Goal: Find specific page/section: Find specific page/section

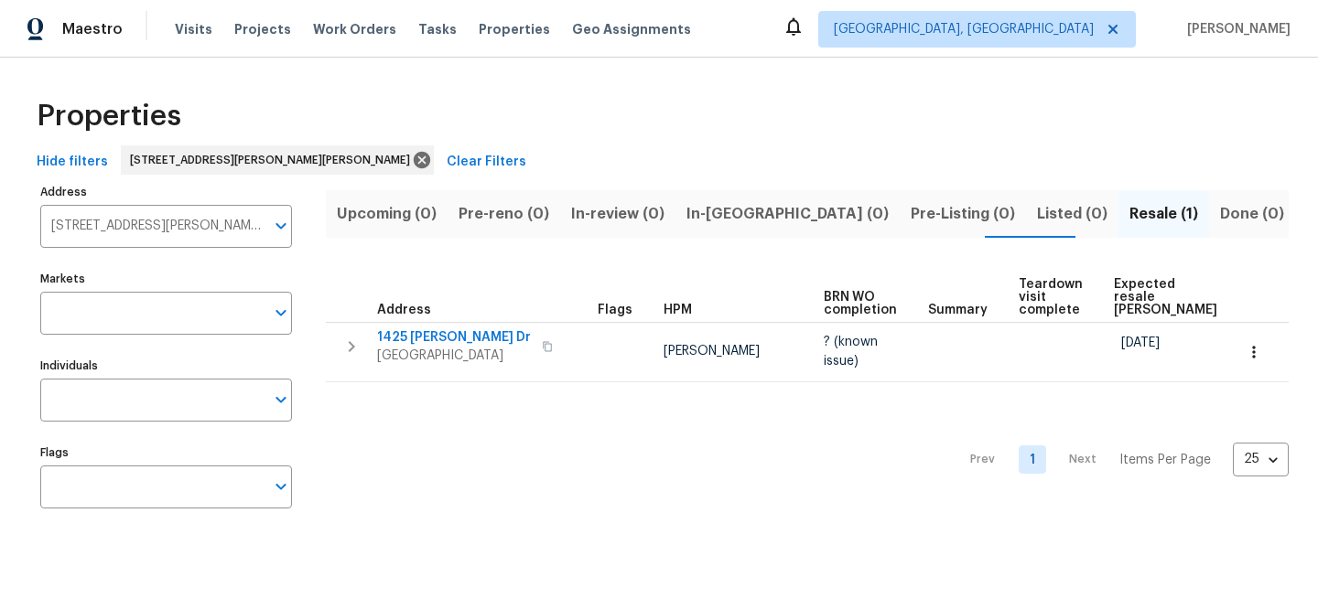
click at [446, 152] on span "Clear Filters" at bounding box center [486, 162] width 80 height 23
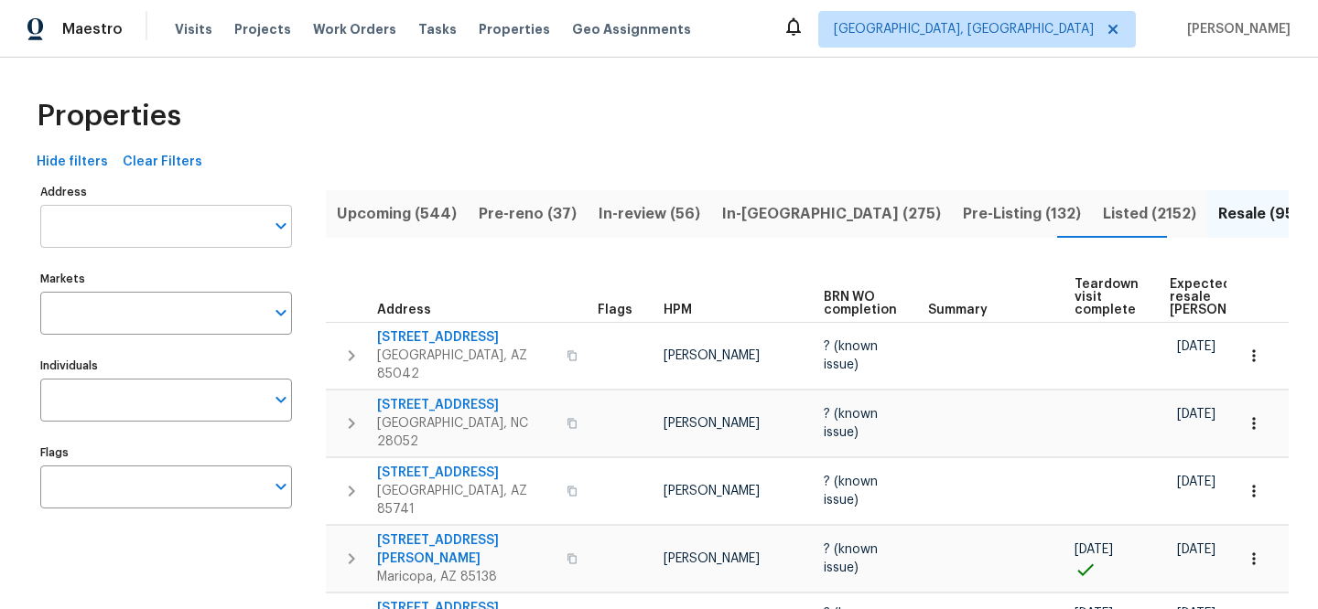
click at [193, 236] on input "Address" at bounding box center [152, 226] width 224 height 43
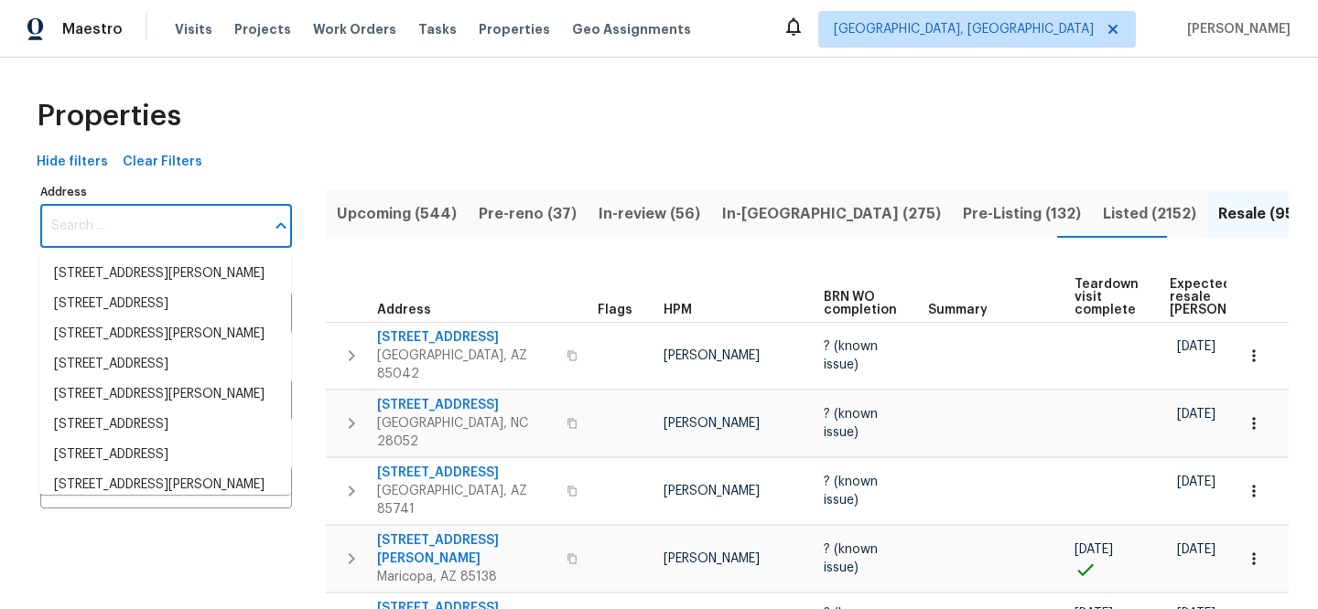
paste input "4548 Quandary Peak St, Brighton, CO 80601"
type input "4548 Quandary Peak St, Brighton, CO 80601"
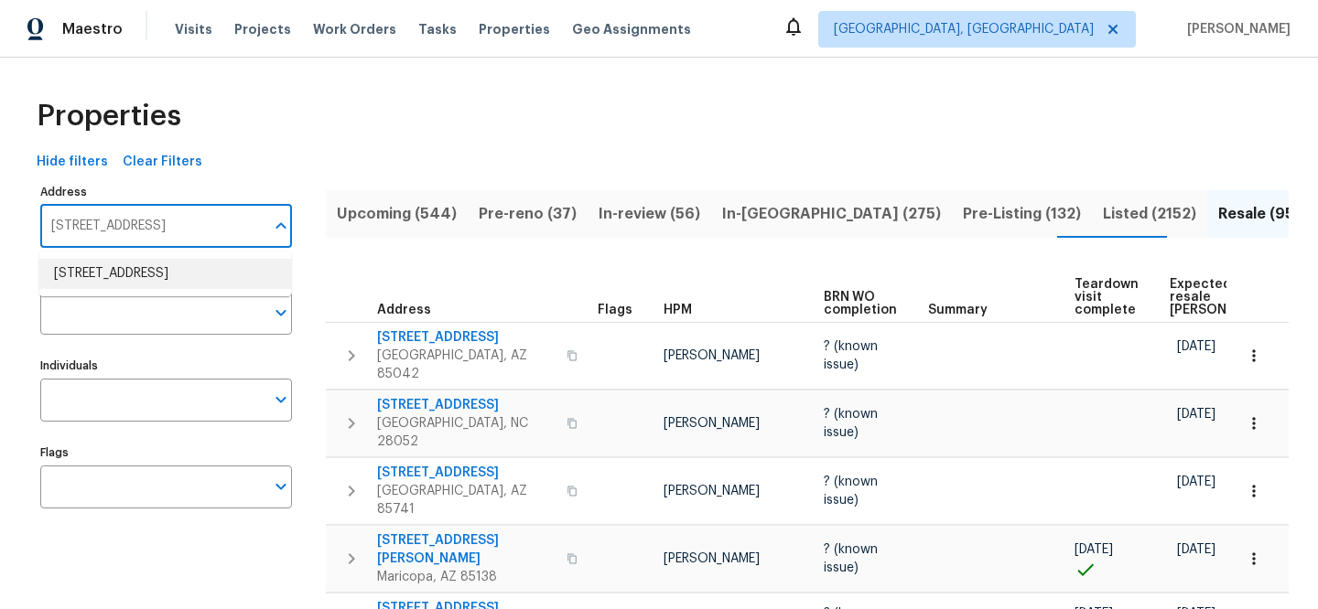
click at [183, 267] on li "4548 Quandary Peak St Brighton CO 80601" at bounding box center [165, 274] width 252 height 30
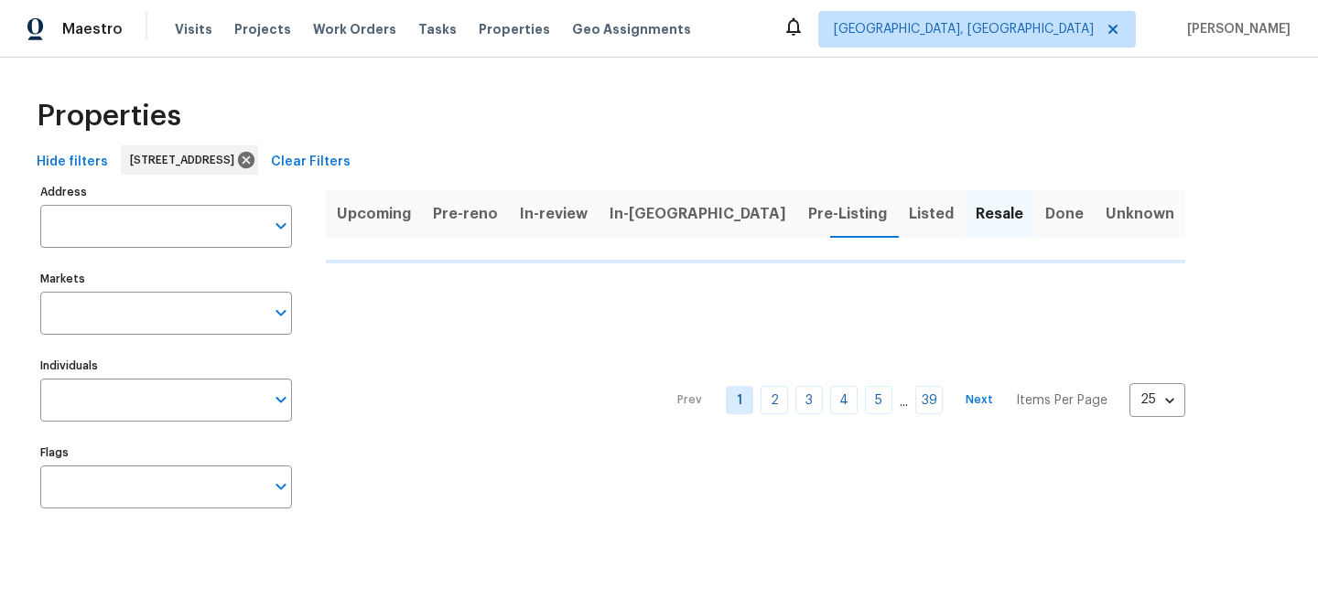
type input "4548 Quandary Peak St Brighton CO 80601"
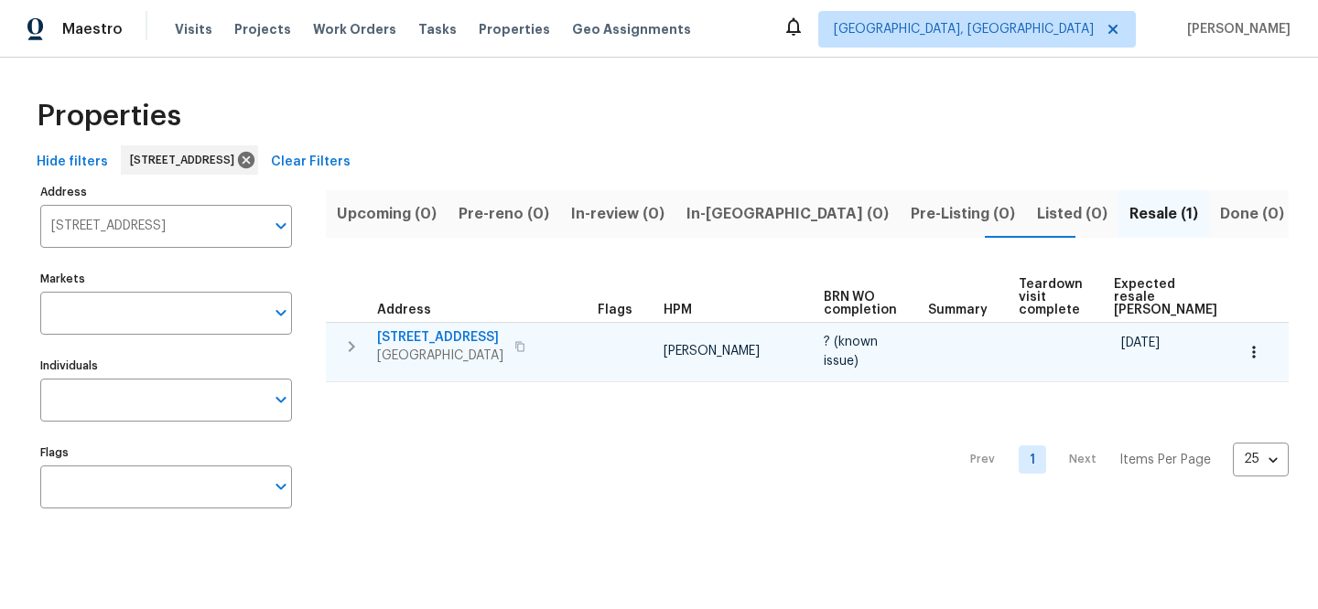
click at [472, 335] on span "4548 Quandary Peak St" at bounding box center [440, 337] width 126 height 18
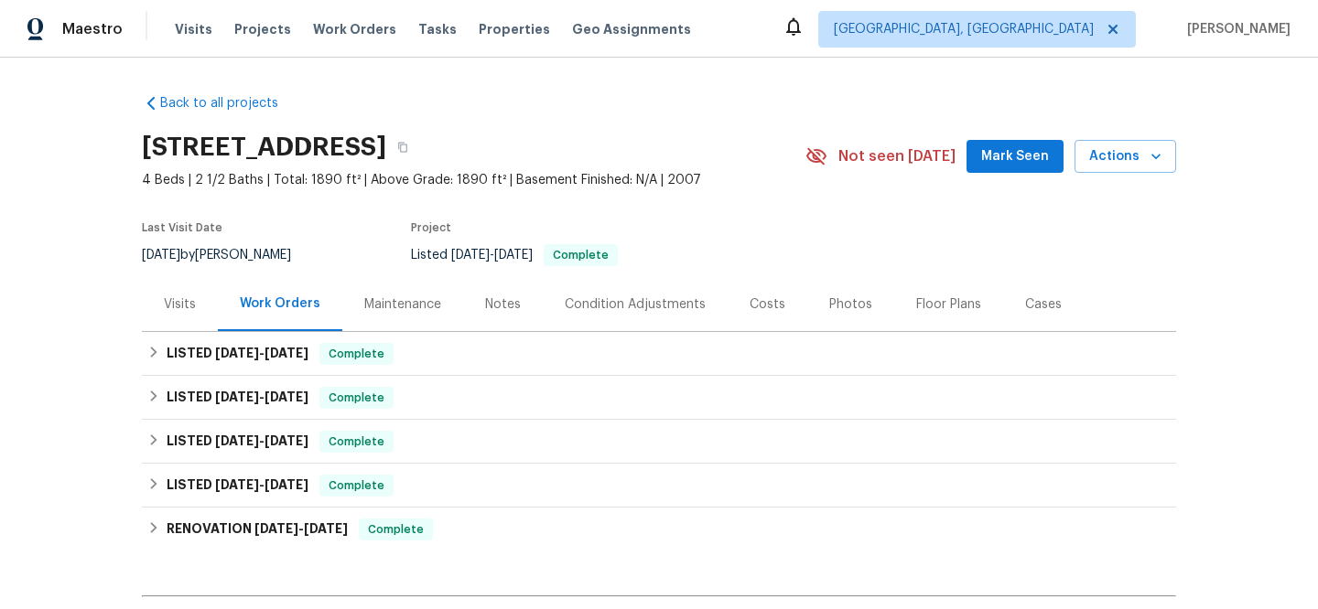
click at [169, 298] on div "Visits" at bounding box center [180, 305] width 32 height 18
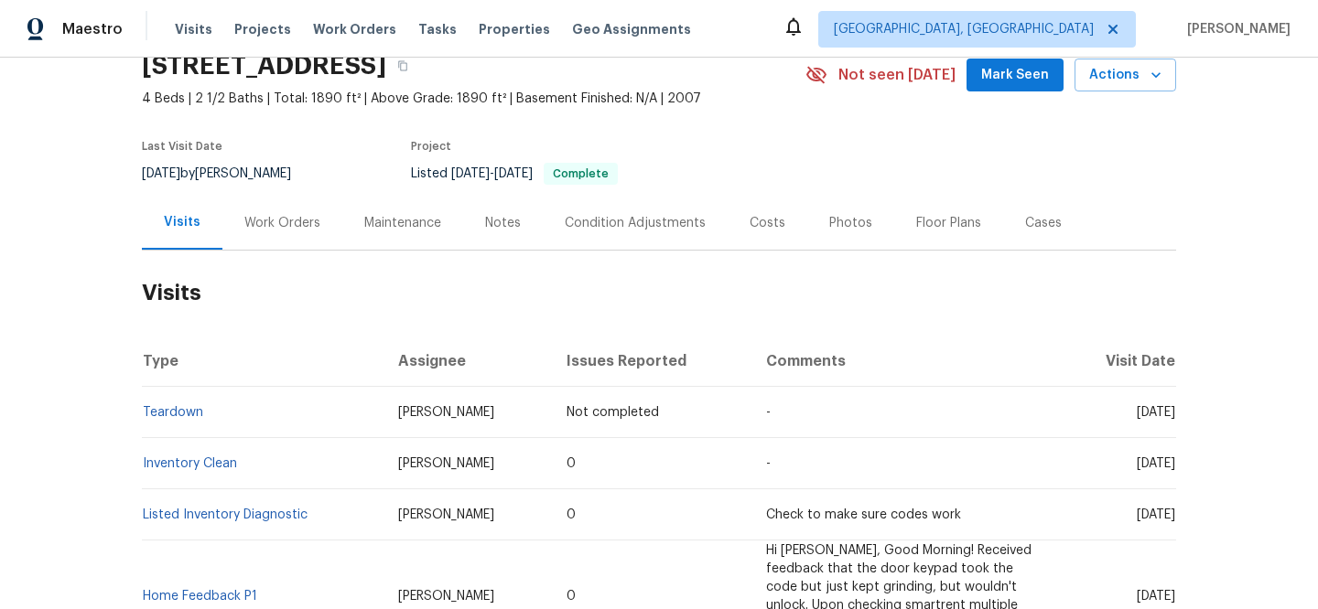
scroll to position [443, 0]
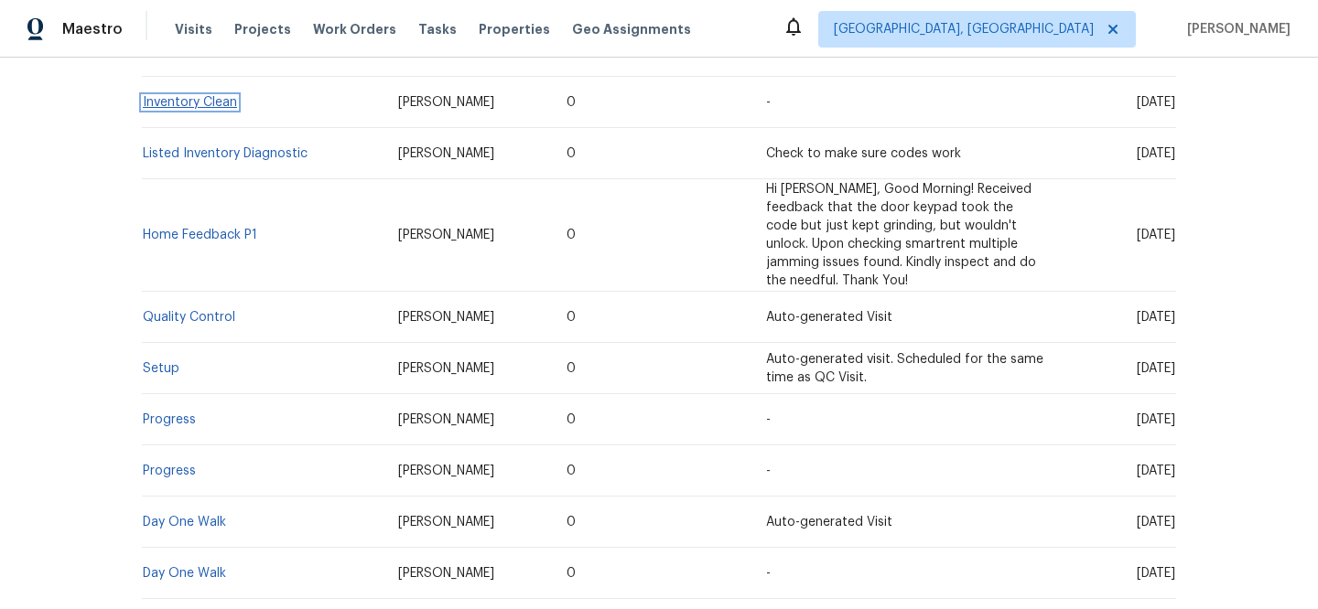
click at [210, 103] on link "Inventory Clean" at bounding box center [190, 102] width 94 height 13
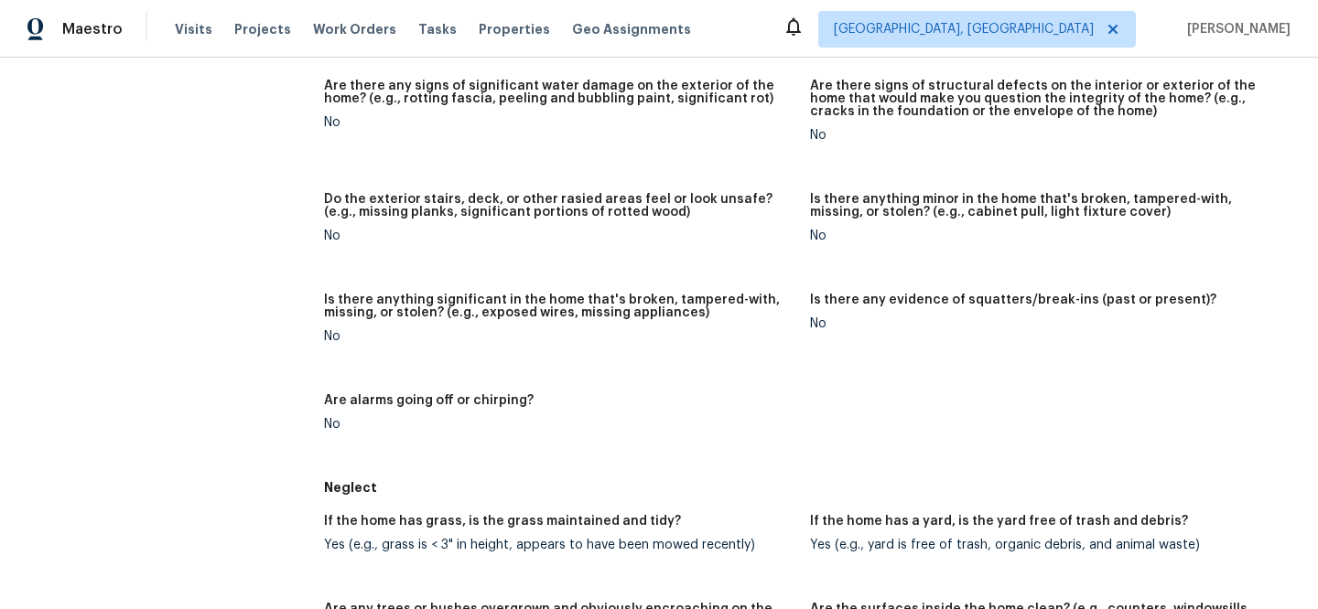
scroll to position [1, 0]
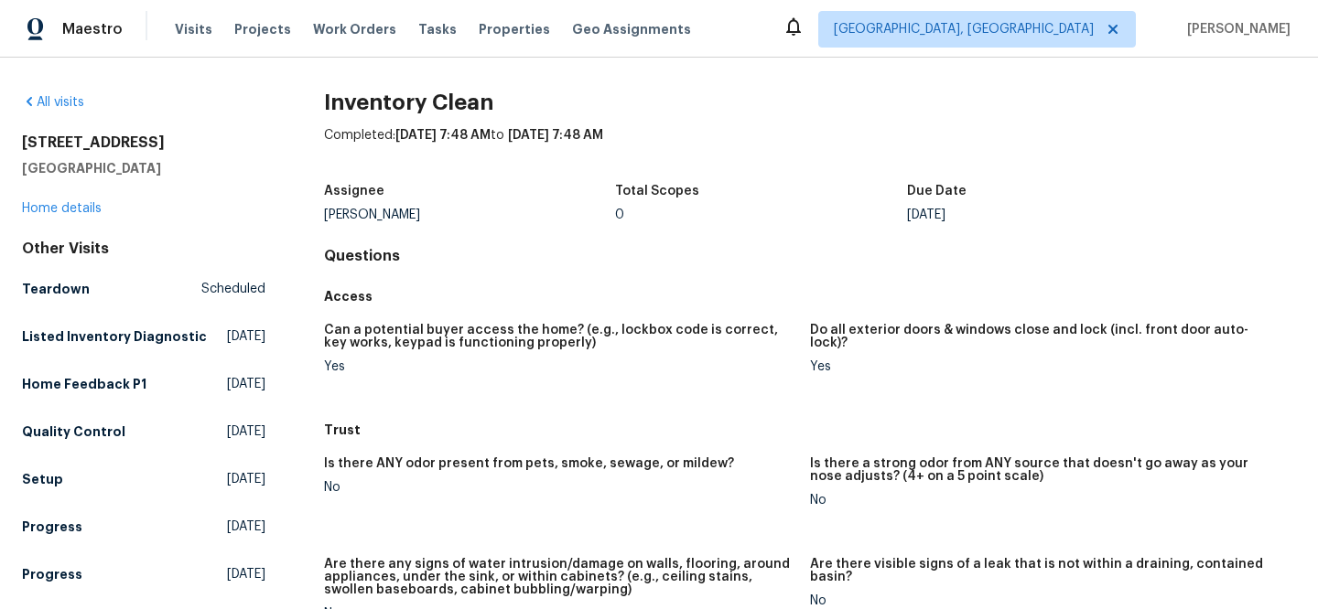
click at [65, 200] on div "4548 Quandary Peak St Brighton, CO 80601 Home details" at bounding box center [143, 176] width 243 height 84
click at [66, 204] on link "Home details" at bounding box center [62, 208] width 80 height 13
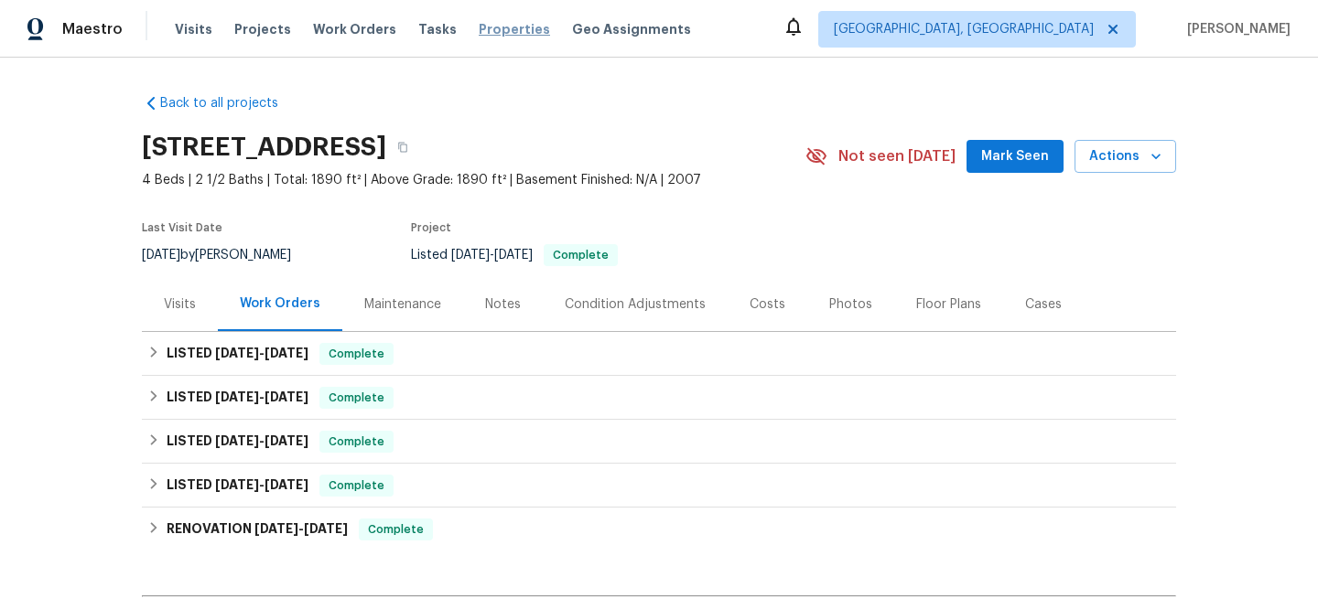
click at [479, 20] on span "Properties" at bounding box center [514, 29] width 71 height 18
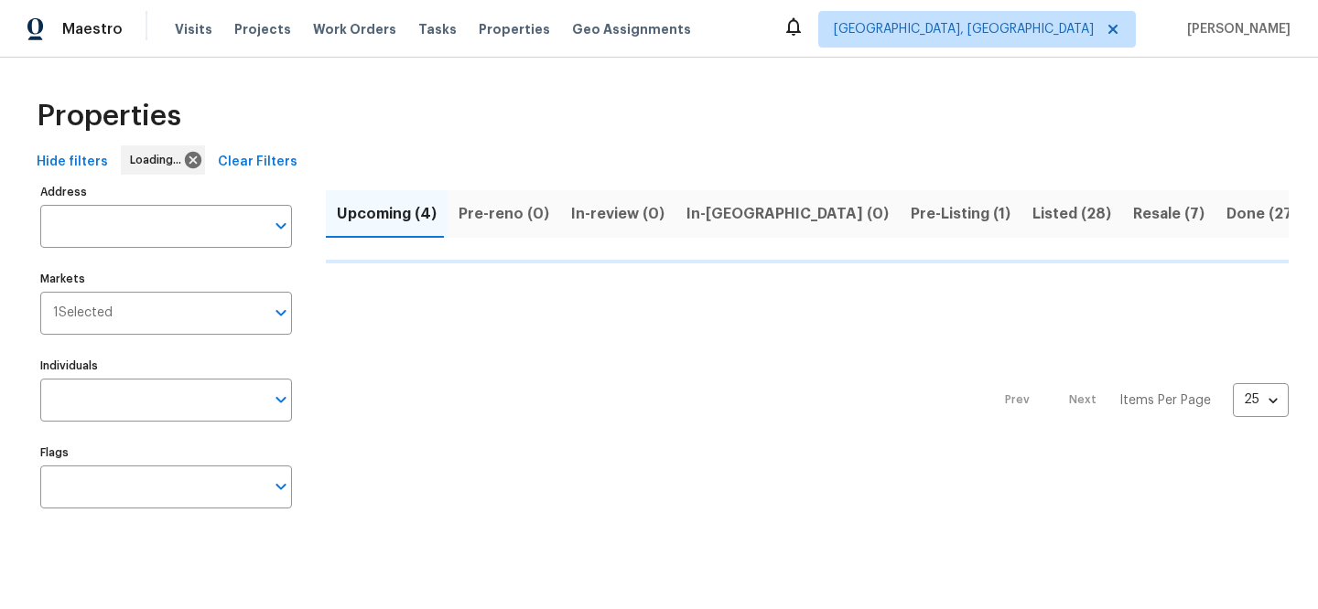
click at [261, 167] on span "Clear Filters" at bounding box center [258, 162] width 80 height 23
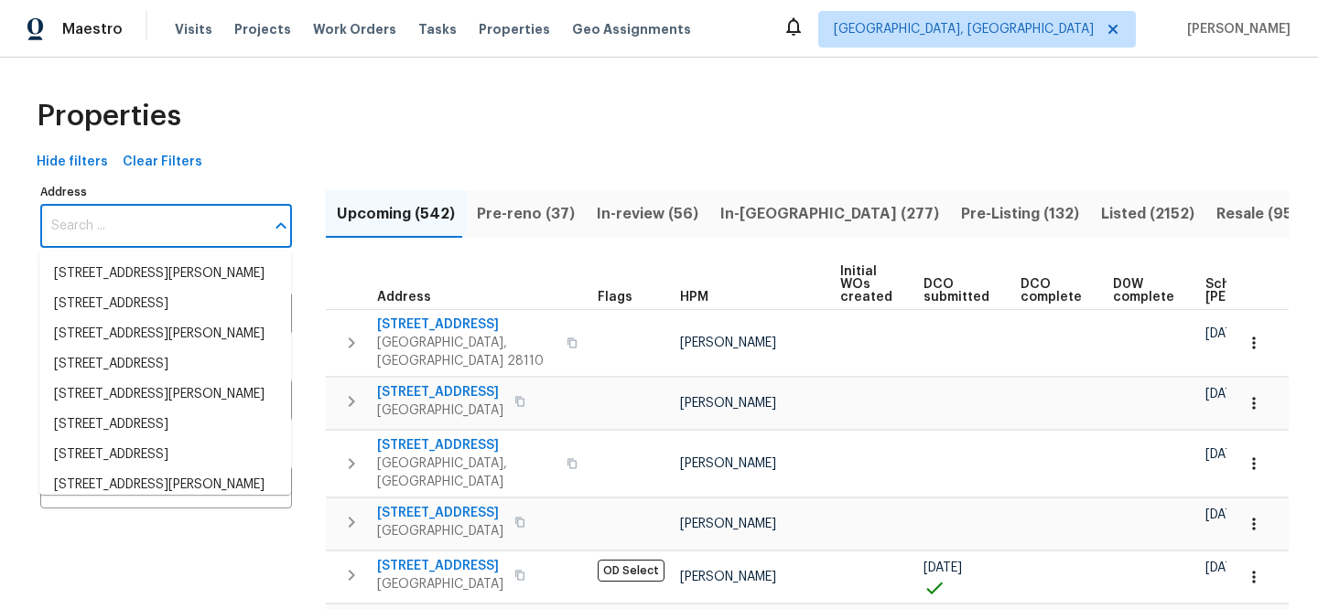
click at [183, 223] on input "Address" at bounding box center [152, 226] width 224 height 43
paste input "2040 Willow Rd"
type input "2040 Willow Rd"
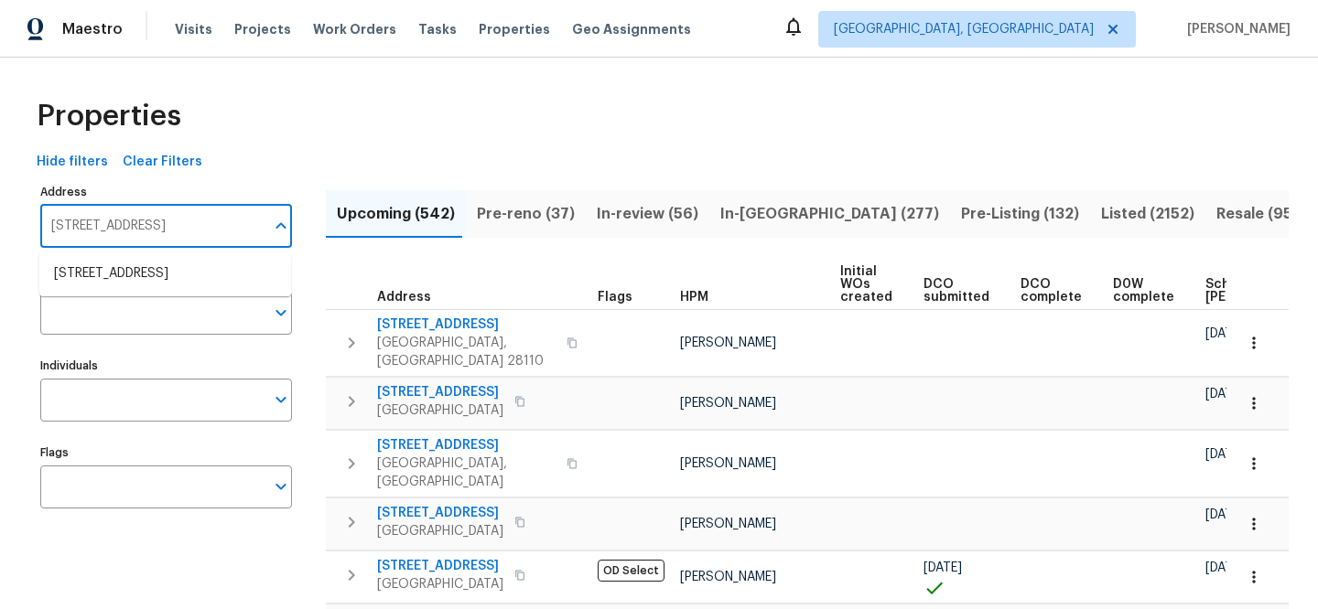
click at [178, 270] on li "2040 Willow Rd Greensboro NC 27406" at bounding box center [165, 274] width 252 height 30
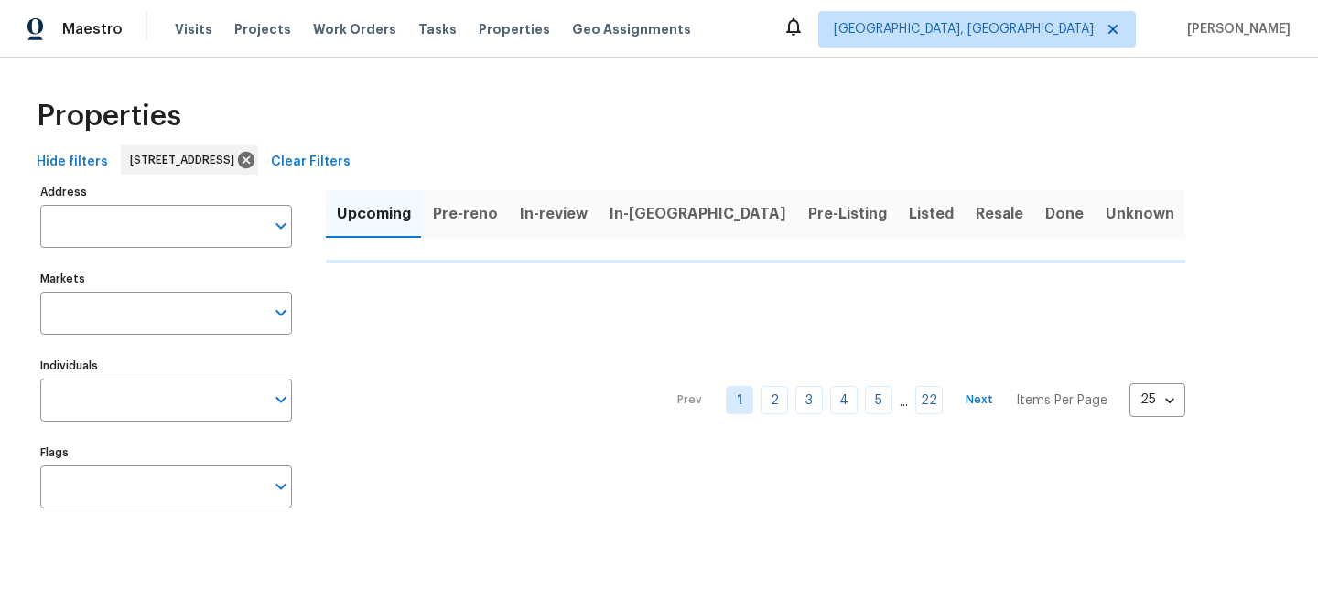
type input "2040 Willow Rd Greensboro NC 27406"
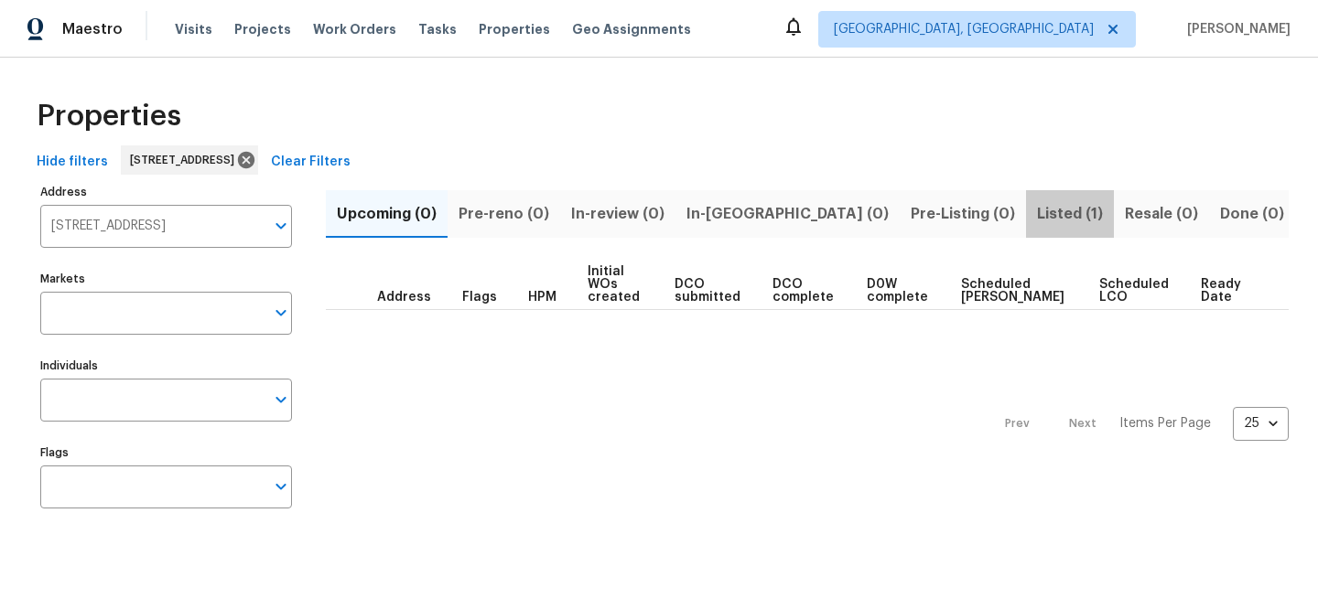
click at [1037, 216] on span "Listed (1)" at bounding box center [1070, 214] width 66 height 26
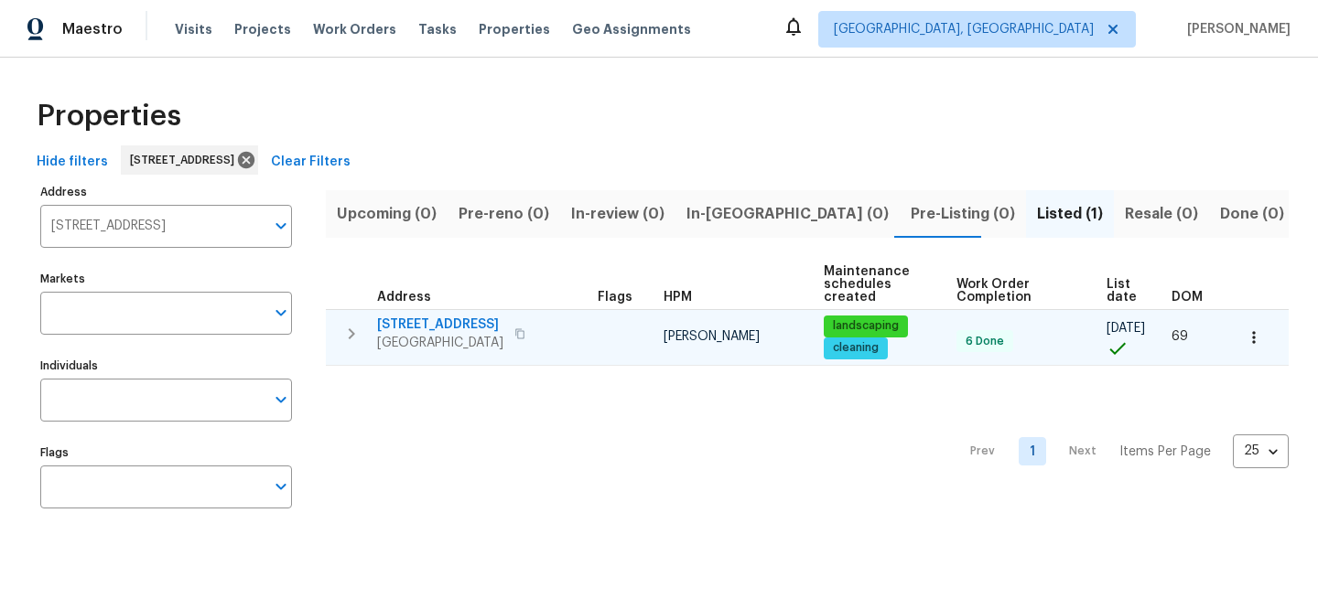
click at [454, 327] on span "2040 Willow Rd" at bounding box center [440, 325] width 126 height 18
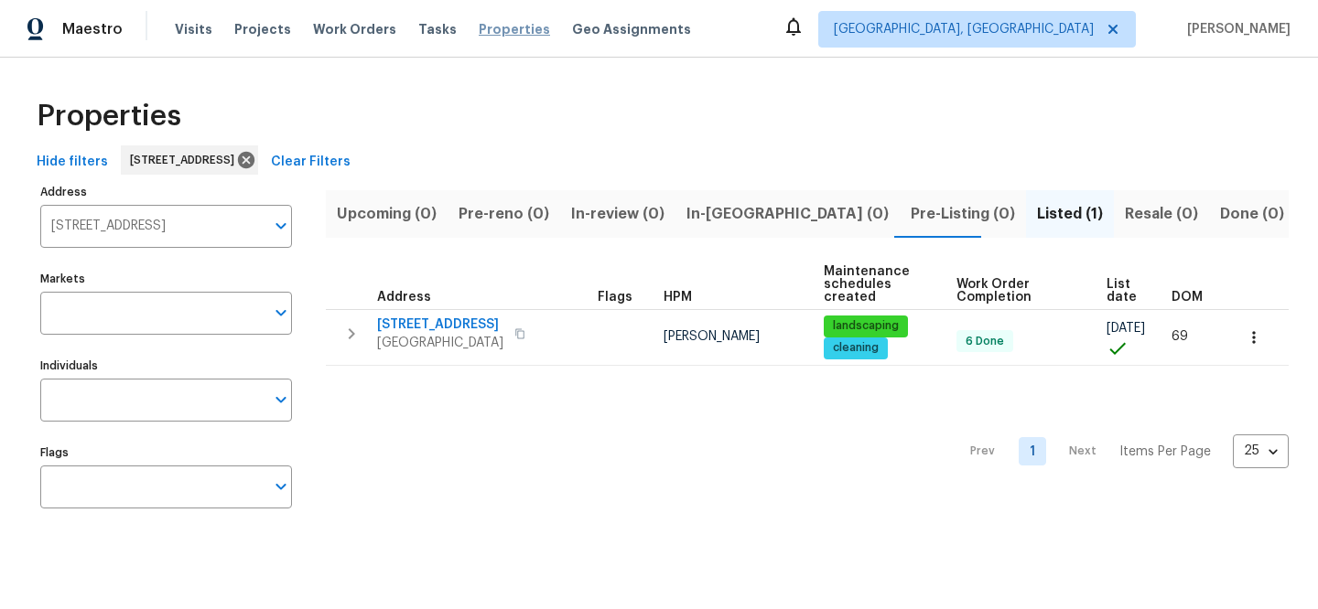
click at [479, 29] on span "Properties" at bounding box center [514, 29] width 71 height 18
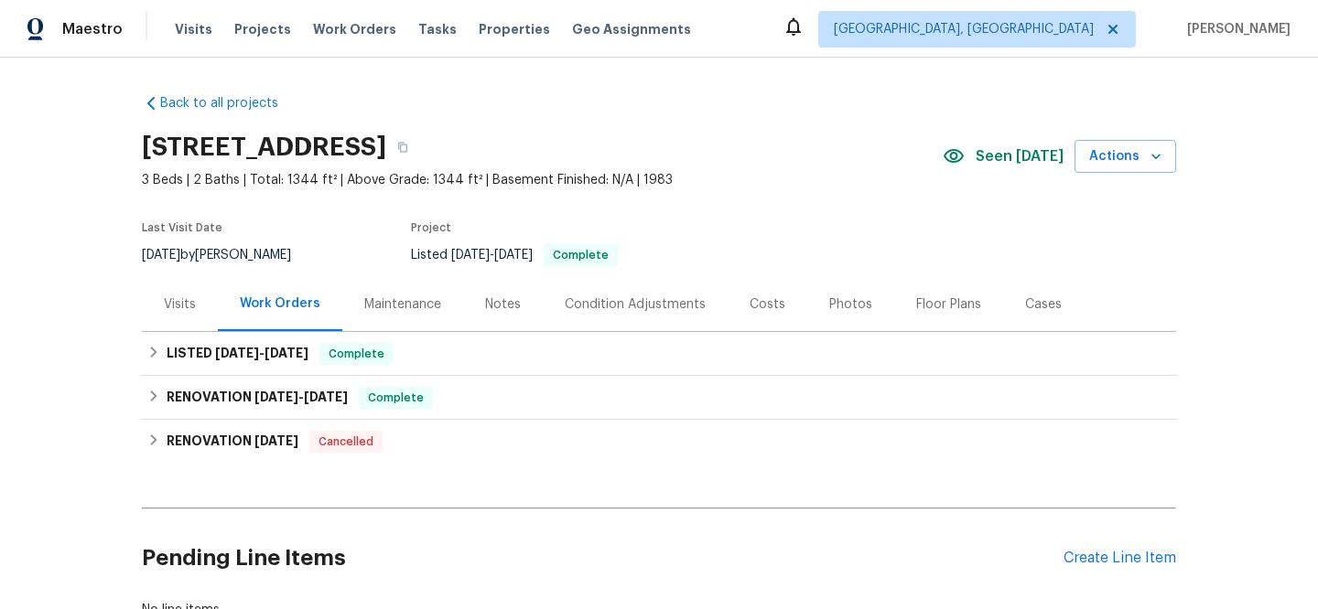
click at [171, 291] on div "Visits" at bounding box center [180, 304] width 76 height 54
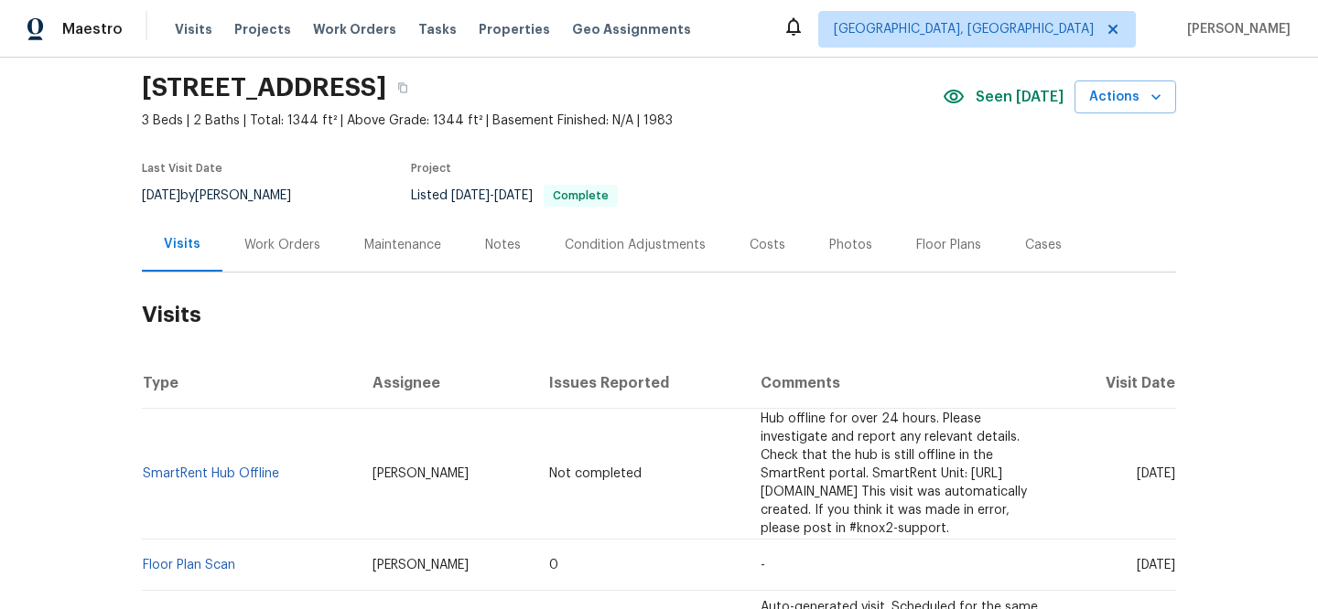
scroll to position [165, 0]
